Goal: Task Accomplishment & Management: Use online tool/utility

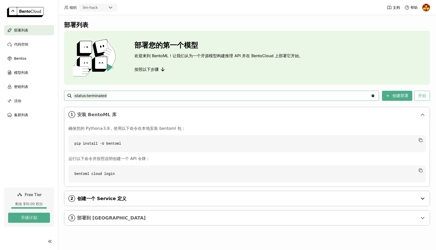
click at [95, 197] on span "创建一个 Service 定义" at bounding box center [247, 199] width 340 height 6
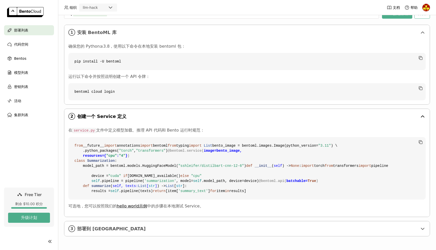
scroll to position [173, 0]
click at [112, 230] on span "部署到 [GEOGRAPHIC_DATA]" at bounding box center [247, 229] width 340 height 6
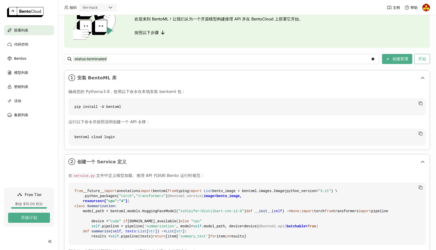
scroll to position [0, 0]
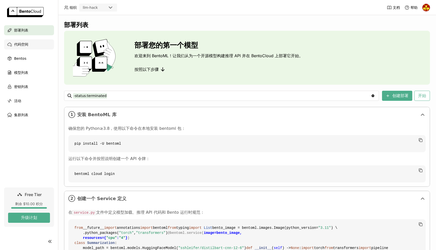
click at [28, 43] on div "代码空间" at bounding box center [29, 44] width 50 height 10
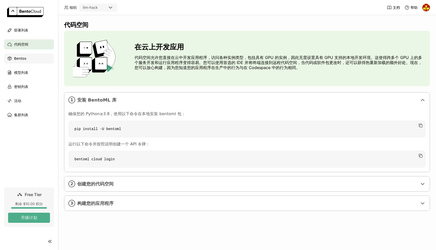
click at [24, 58] on span "Bentos" at bounding box center [20, 58] width 12 height 6
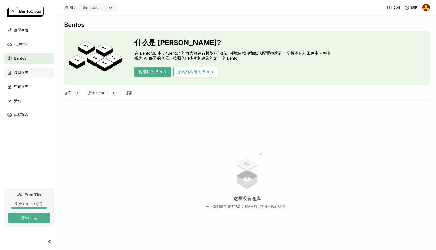
click at [24, 71] on span "模型列表" at bounding box center [21, 73] width 14 height 6
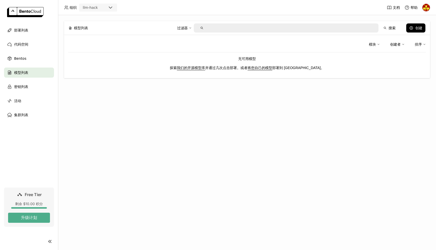
click at [196, 67] on link "我们的开源模型库" at bounding box center [191, 68] width 28 height 4
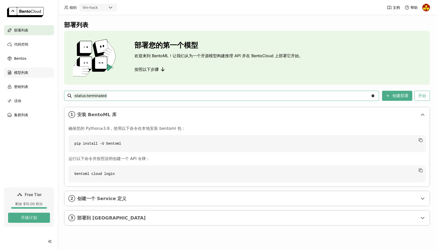
click at [31, 73] on div "模型列表" at bounding box center [29, 73] width 50 height 10
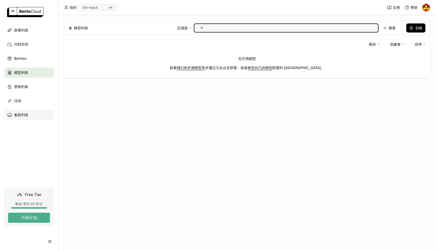
click at [21, 114] on span "集群列表" at bounding box center [21, 115] width 14 height 6
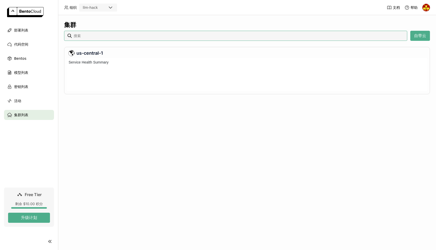
scroll to position [33, 361]
click at [29, 103] on div "活动" at bounding box center [29, 101] width 50 height 10
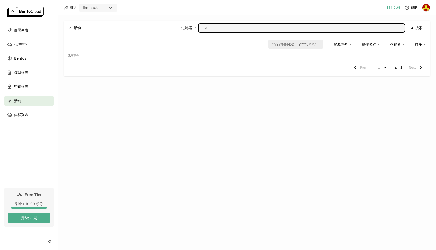
click at [393, 5] on span "文档" at bounding box center [396, 7] width 7 height 5
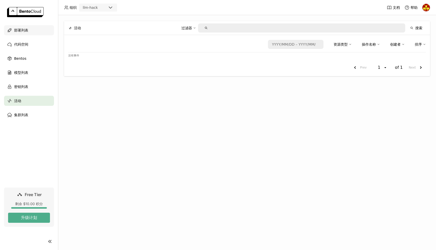
click at [23, 29] on span "部署列表" at bounding box center [21, 30] width 14 height 6
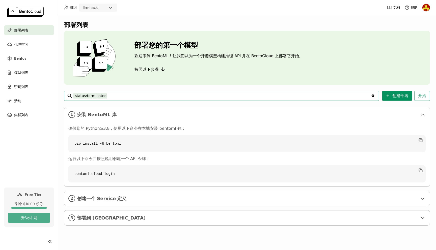
click at [389, 95] on icon at bounding box center [387, 96] width 4 height 4
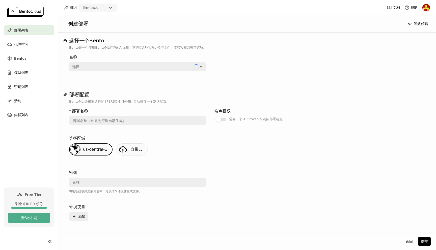
click at [128, 67] on div "选择" at bounding box center [132, 67] width 124 height 8
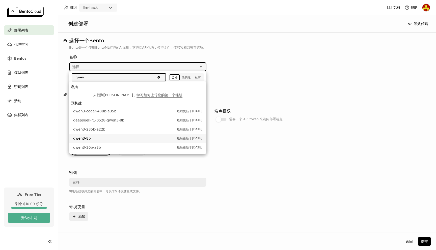
type input "qwen"
click at [113, 135] on li "qwen3-8b 最后更新于[DATE]" at bounding box center [137, 138] width 137 height 9
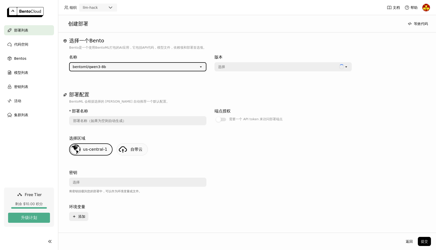
type input "qwen-3-8-b-ksjn"
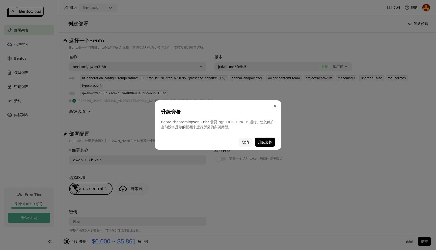
click at [244, 142] on button "取消" at bounding box center [244, 142] width 13 height 9
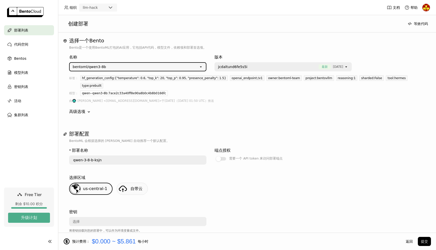
click at [136, 66] on div "bentoml/qwen3-8b" at bounding box center [134, 67] width 129 height 8
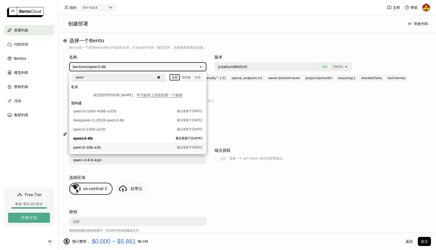
click at [36, 194] on span "Free Tier" at bounding box center [33, 194] width 17 height 5
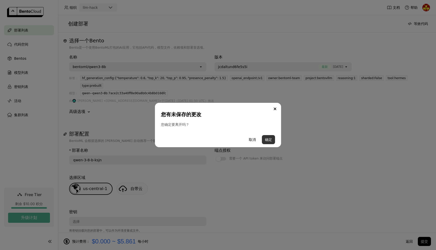
click at [270, 138] on button "确定" at bounding box center [268, 139] width 13 height 9
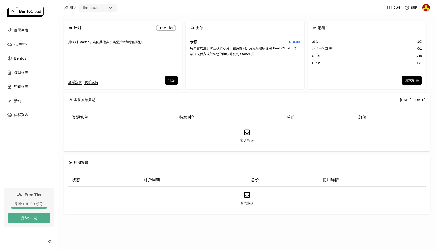
click at [34, 198] on link "Free Tier 剩余 $10.00 积分 升级计划" at bounding box center [29, 207] width 50 height 39
click at [33, 197] on div "Free Tier" at bounding box center [29, 195] width 25 height 6
click at [28, 30] on span "部署列表" at bounding box center [21, 30] width 14 height 6
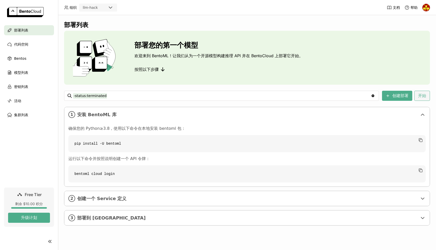
click at [424, 99] on button "开始" at bounding box center [422, 96] width 16 height 10
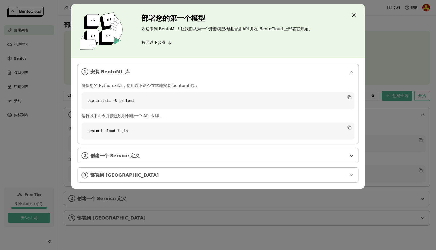
click at [352, 14] on icon "Close" at bounding box center [353, 15] width 3 height 3
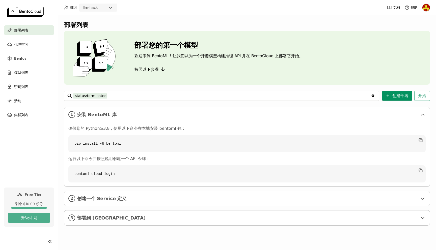
click at [389, 93] on button "创建部署" at bounding box center [397, 96] width 30 height 10
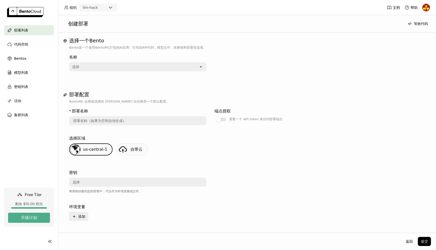
click at [117, 65] on div "选择" at bounding box center [134, 67] width 129 height 8
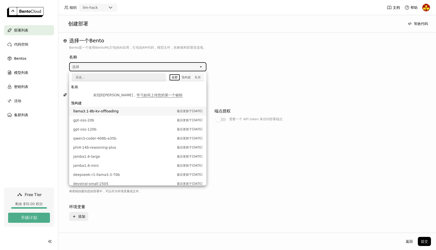
click at [99, 113] on span "llama3.1-8b-kv-offloading" at bounding box center [123, 111] width 101 height 5
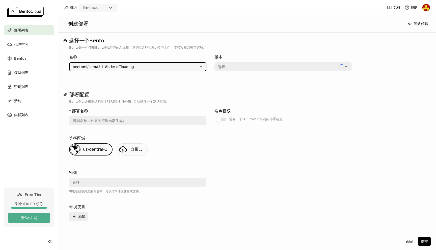
type input "llama-3-1-8-b-kv-offloading-kbpg"
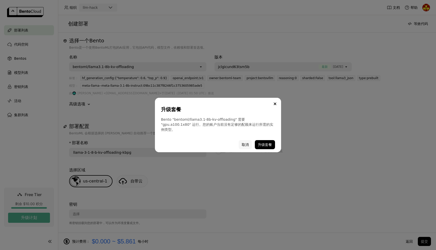
click at [244, 143] on button "取消" at bounding box center [244, 144] width 13 height 9
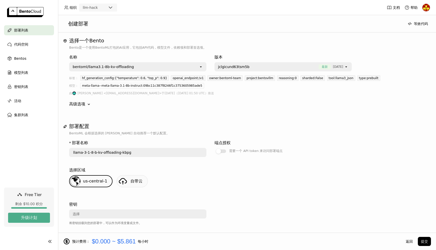
click at [84, 104] on div "高级选项" at bounding box center [77, 104] width 16 height 6
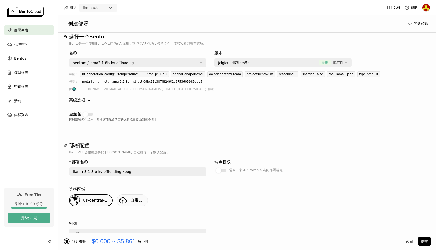
scroll to position [5, 0]
click at [91, 114] on div at bounding box center [88, 114] width 10 height 4
click at [81, 115] on input "checkbox" at bounding box center [81, 115] width 0 height 0
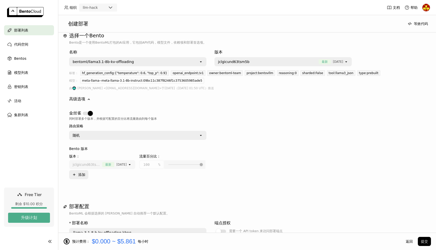
click at [91, 139] on div "随机" at bounding box center [134, 135] width 129 height 8
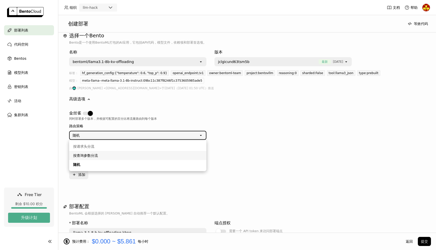
click at [88, 151] on li "按请求头分流" at bounding box center [137, 146] width 137 height 9
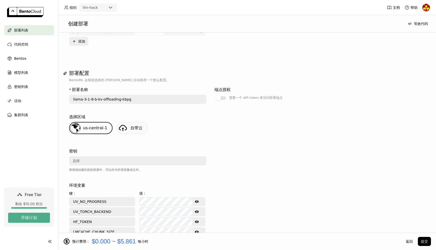
scroll to position [139, 0]
click at [133, 124] on link "自带云" at bounding box center [131, 127] width 31 height 12
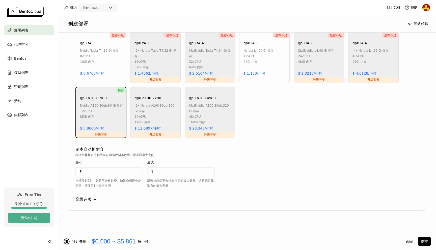
scroll to position [449, 0]
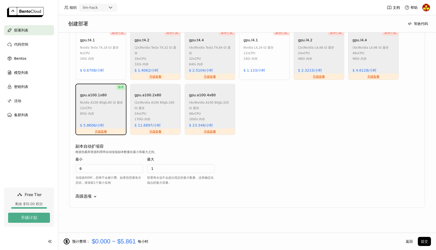
click at [89, 194] on div "高级选项" at bounding box center [83, 196] width 16 height 6
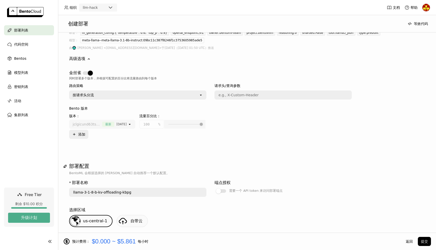
scroll to position [0, 0]
